Goal: Task Accomplishment & Management: Use online tool/utility

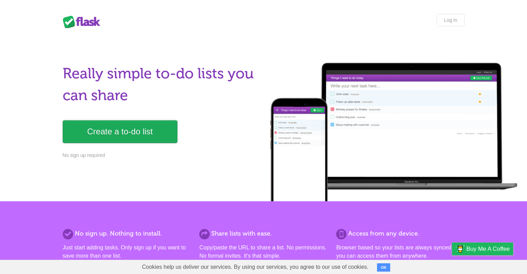
click at [124, 136] on link "Create a to-do list" at bounding box center [120, 131] width 115 height 23
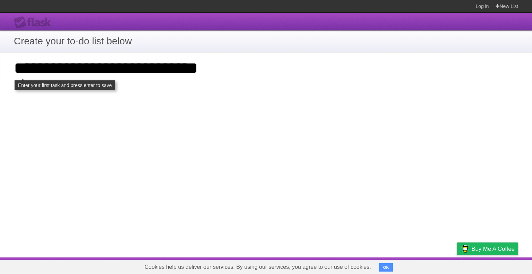
type input "**********"
click input "**********" at bounding box center [0, 0] width 0 height 0
